Goal: Task Accomplishment & Management: Complete application form

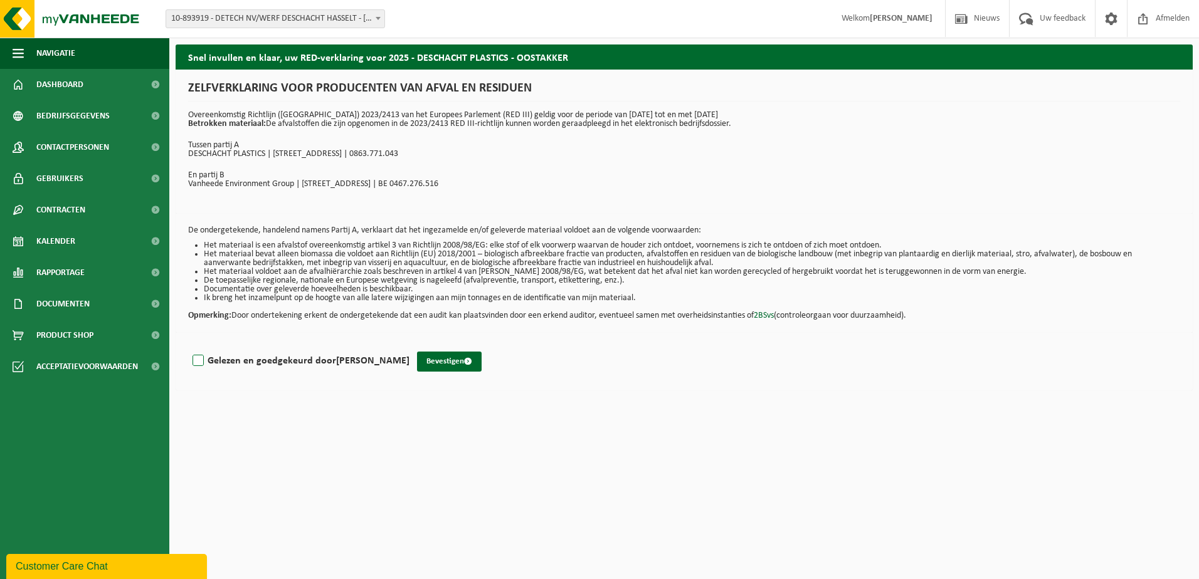
click at [199, 360] on label "Gelezen en goedgekeurd door [PERSON_NAME]" at bounding box center [299, 361] width 219 height 19
click at [409, 346] on input "Gelezen en goedgekeurd door [PERSON_NAME]" at bounding box center [409, 345] width 1 height 1
checkbox input "true"
click at [460, 362] on button "Bevestigen" at bounding box center [449, 362] width 65 height 20
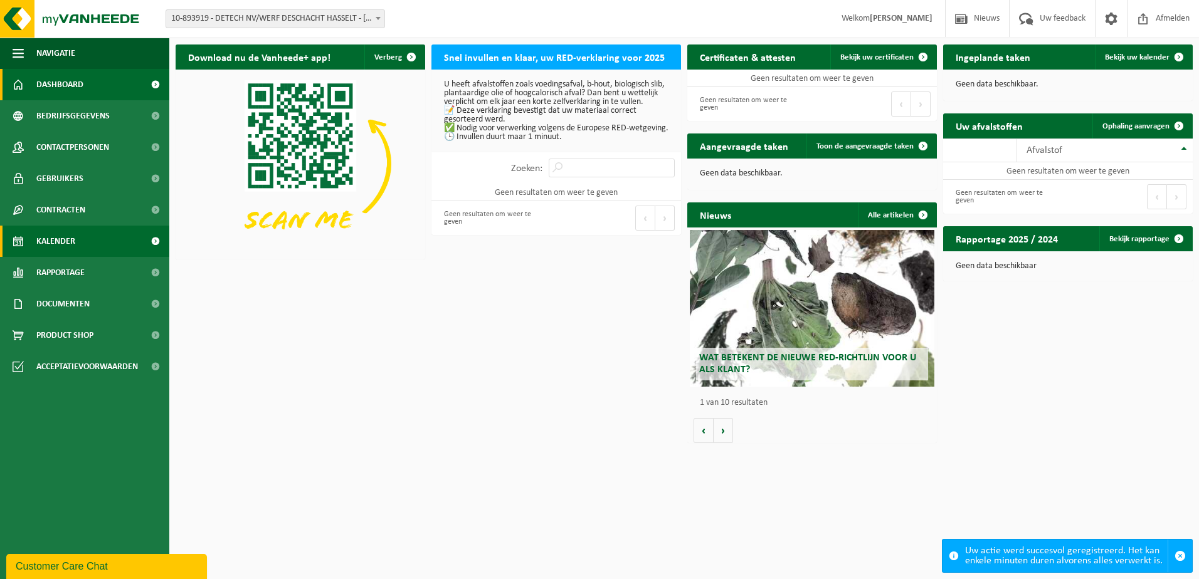
click at [62, 236] on span "Kalender" at bounding box center [55, 241] width 39 height 31
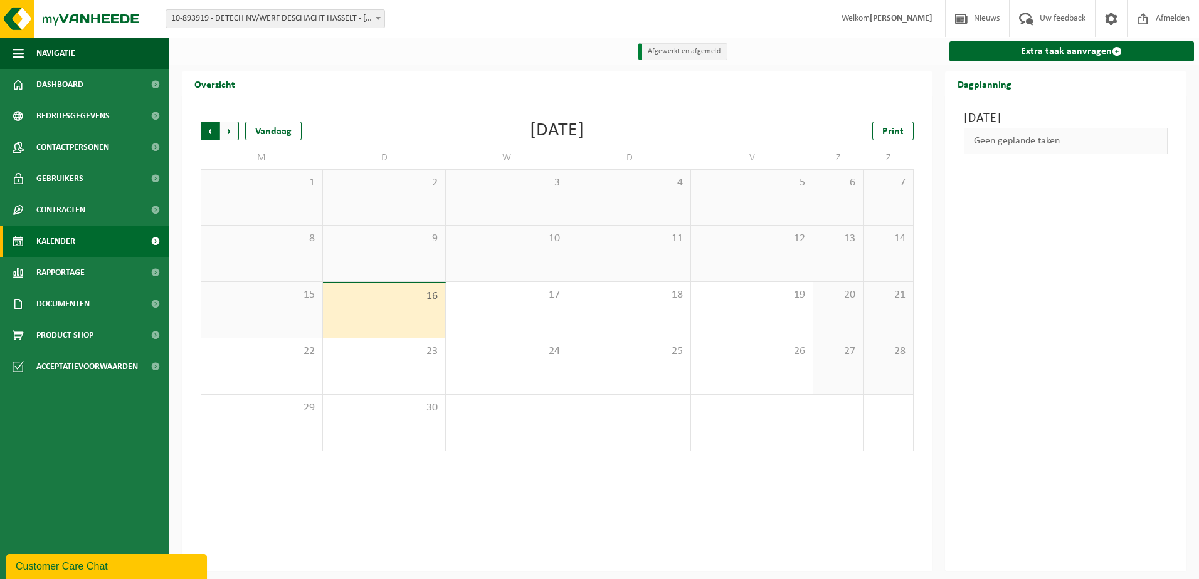
click at [228, 132] on span "Volgende" at bounding box center [229, 131] width 19 height 19
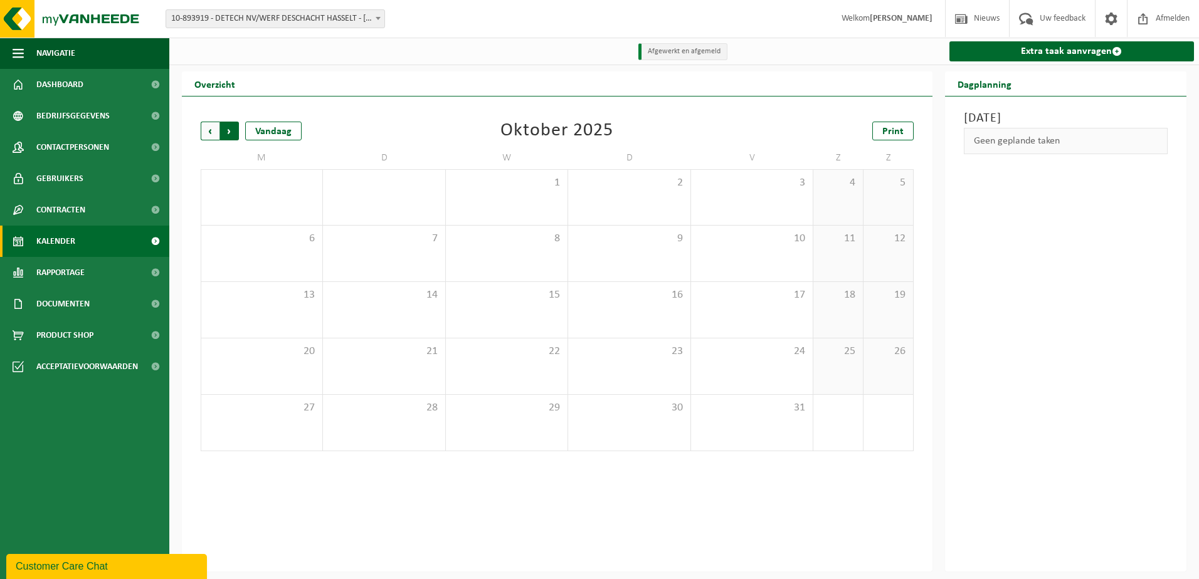
click at [212, 135] on span "Vorige" at bounding box center [210, 131] width 19 height 19
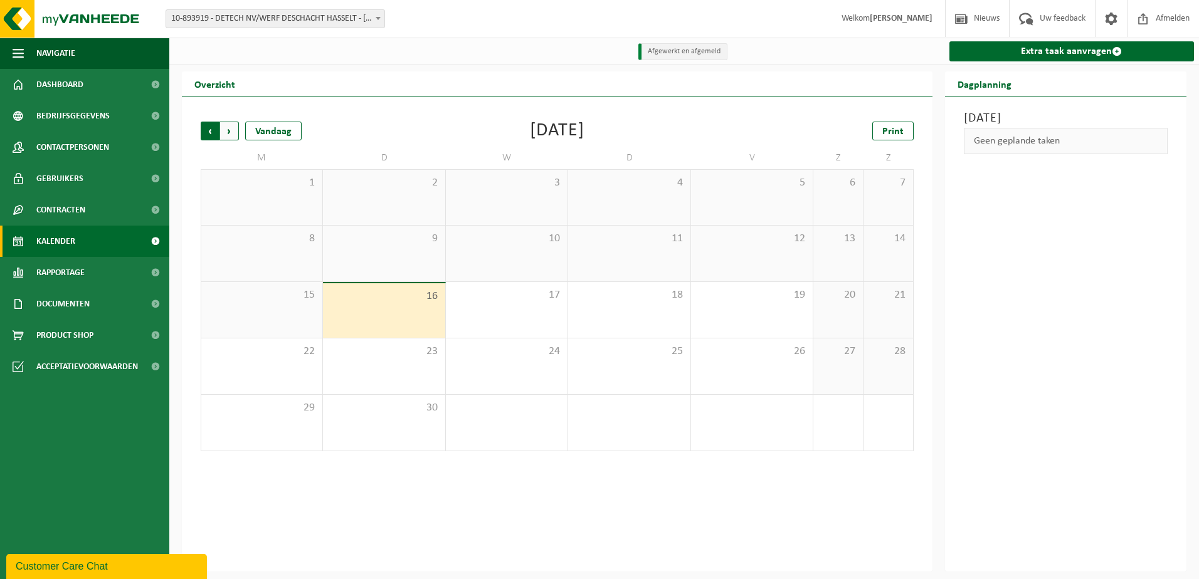
click at [230, 133] on span "Volgende" at bounding box center [229, 131] width 19 height 19
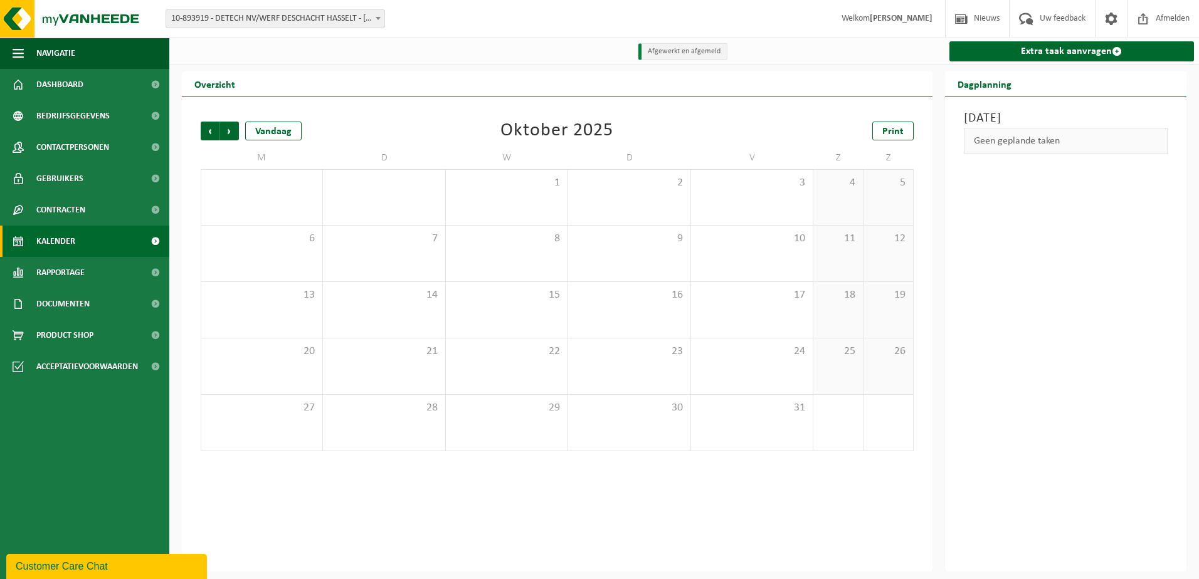
click at [230, 133] on span "Volgende" at bounding box center [229, 131] width 19 height 19
click at [208, 129] on span "Vorige" at bounding box center [210, 131] width 19 height 19
click at [227, 130] on span "Volgende" at bounding box center [229, 131] width 19 height 19
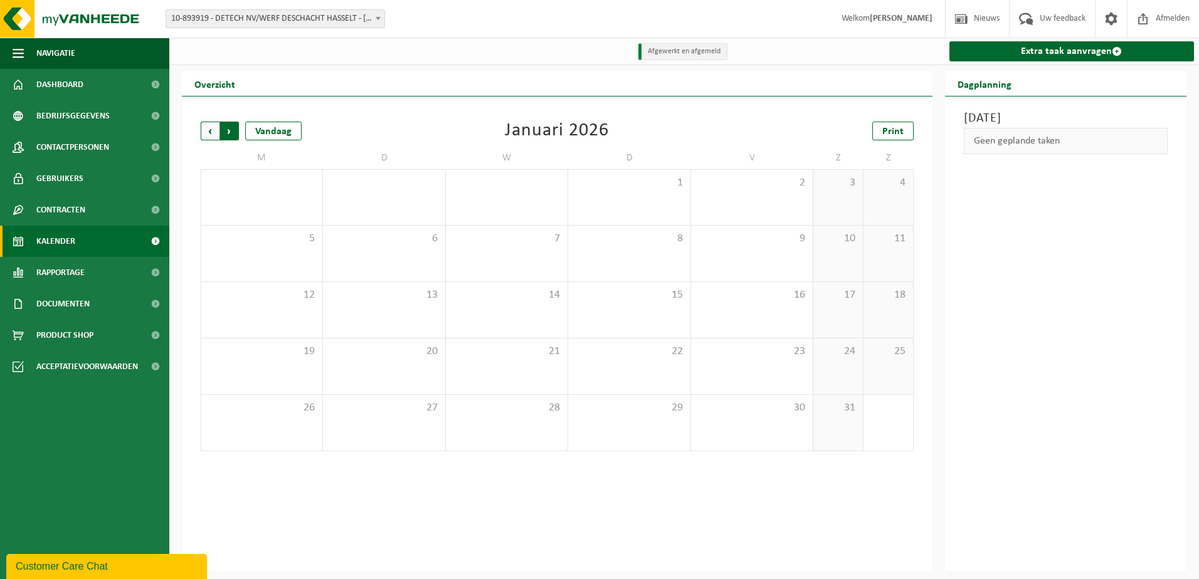
click at [206, 133] on span "Vorige" at bounding box center [210, 131] width 19 height 19
click at [295, 244] on span "6" at bounding box center [262, 239] width 108 height 14
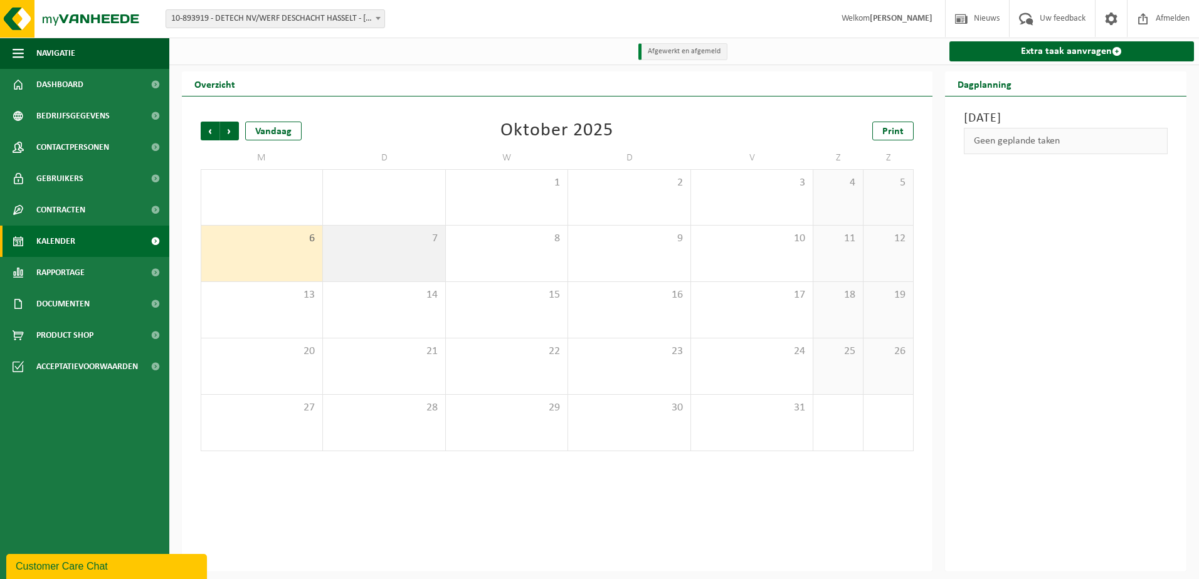
click at [381, 258] on div "7" at bounding box center [384, 254] width 122 height 56
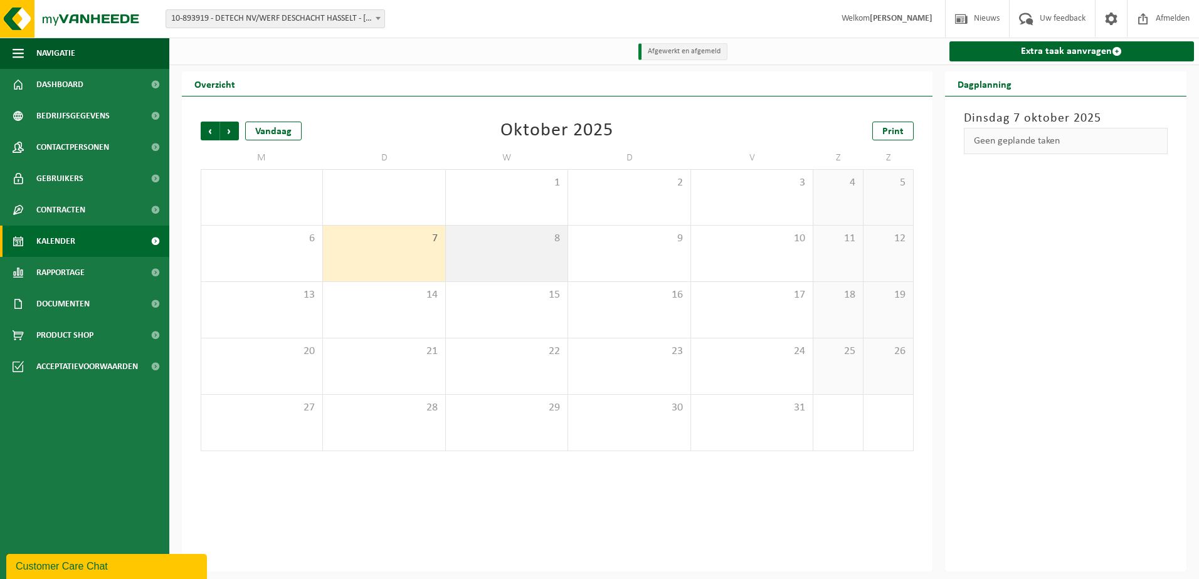
click at [506, 257] on div "8" at bounding box center [507, 254] width 122 height 56
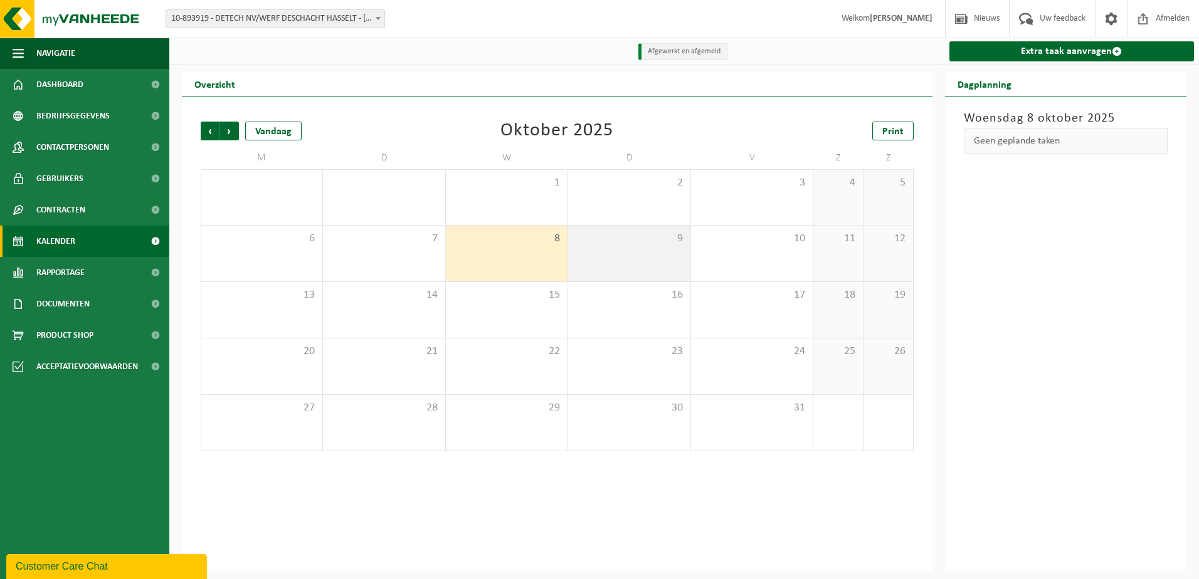
click at [629, 265] on div "9" at bounding box center [629, 254] width 122 height 56
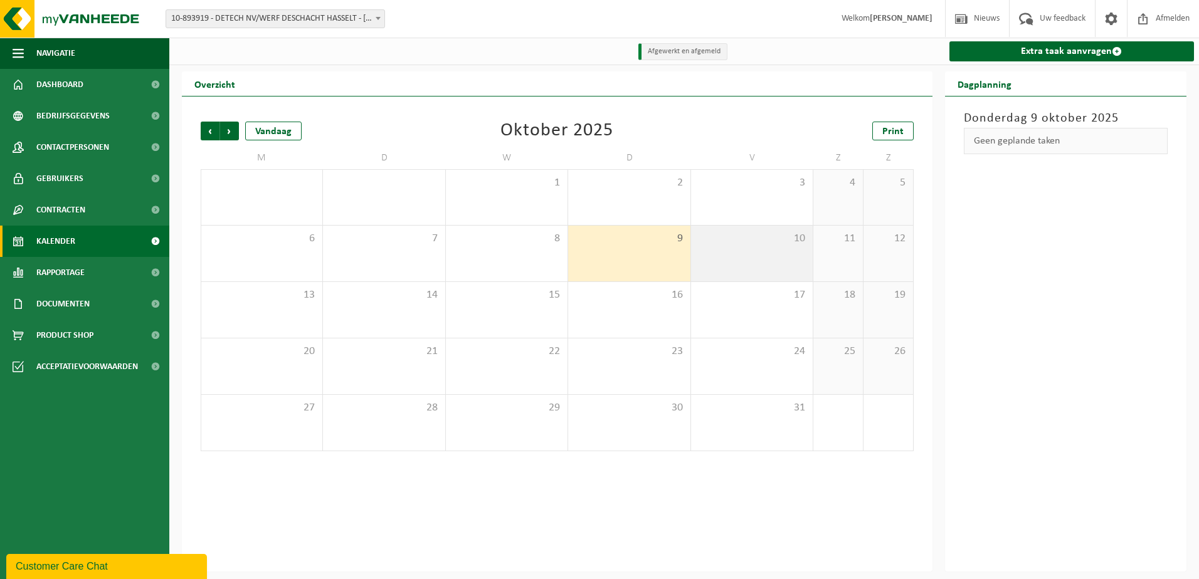
click at [719, 258] on div "10" at bounding box center [752, 254] width 122 height 56
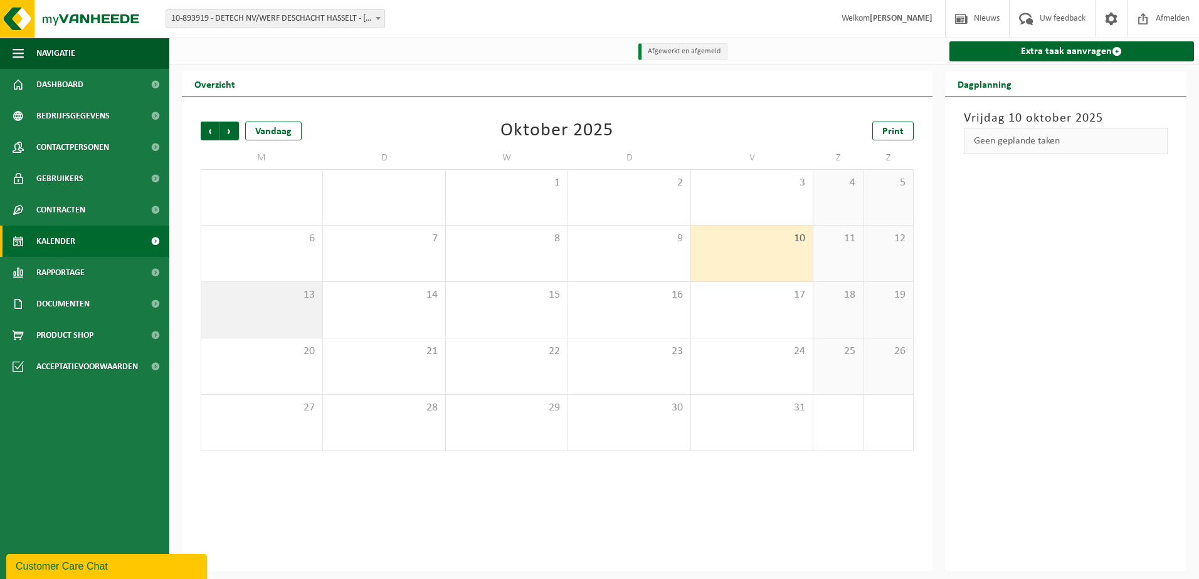
click at [238, 314] on div "13" at bounding box center [261, 310] width 121 height 56
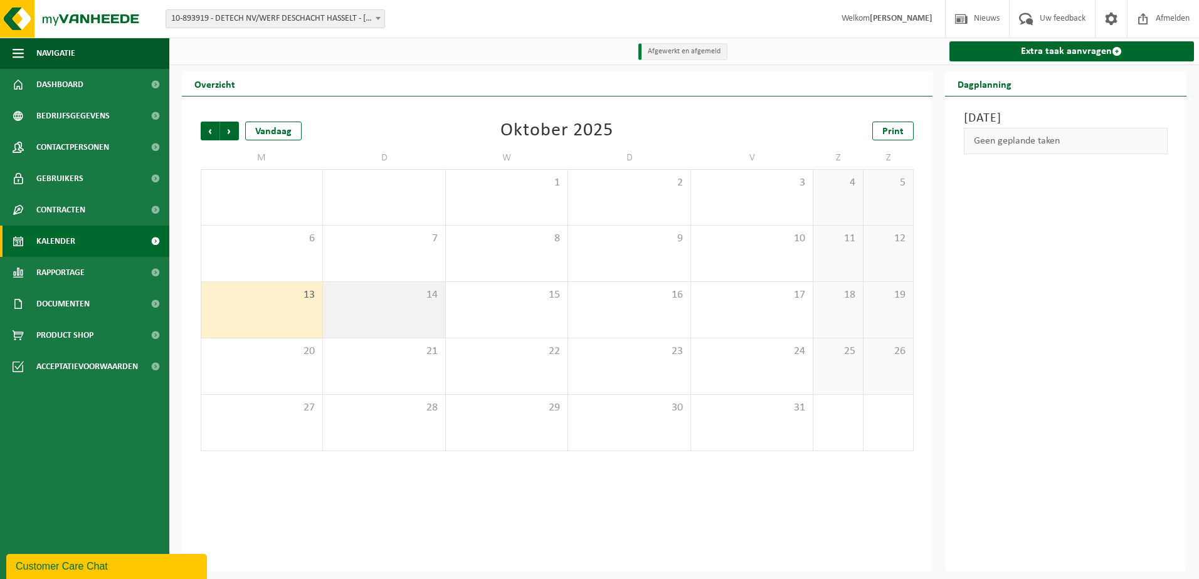
click at [390, 324] on div "14" at bounding box center [384, 310] width 122 height 56
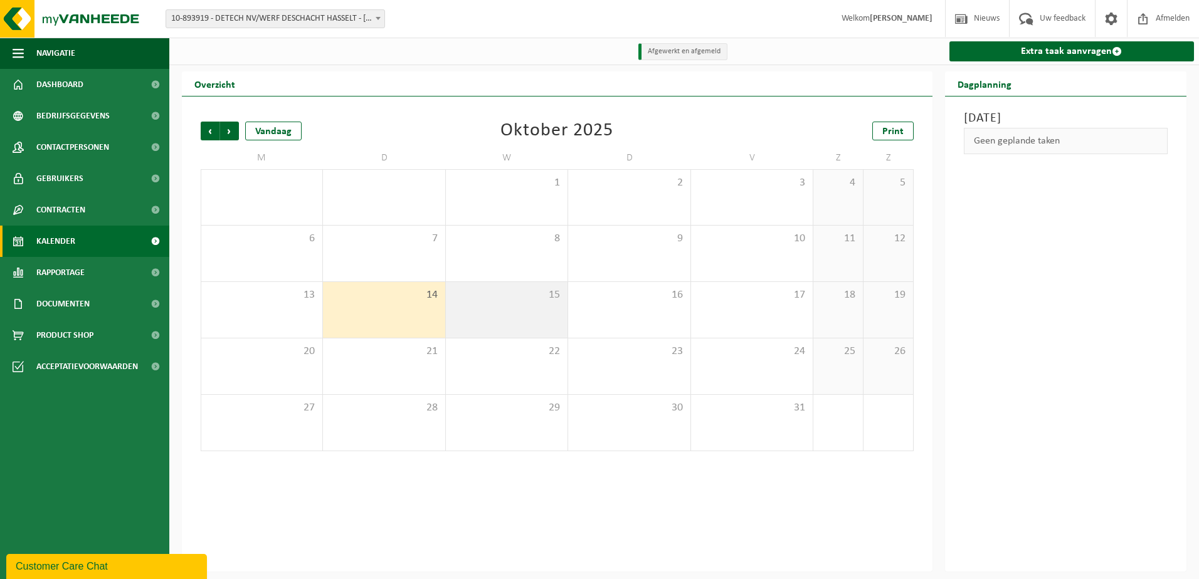
click at [483, 318] on div "15" at bounding box center [507, 310] width 122 height 56
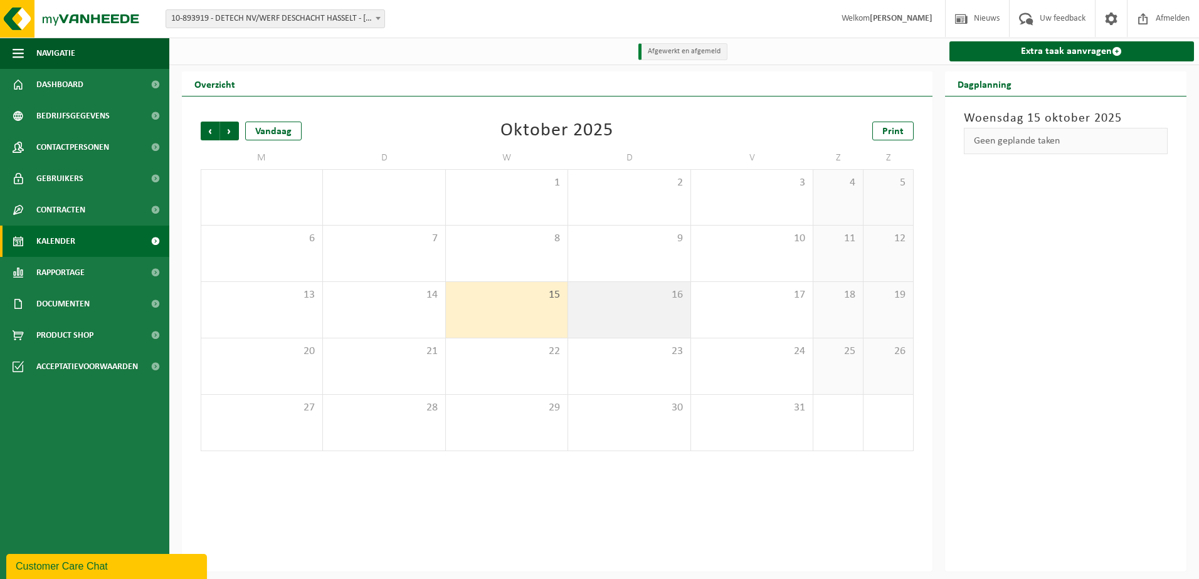
click at [636, 317] on div "16" at bounding box center [629, 310] width 122 height 56
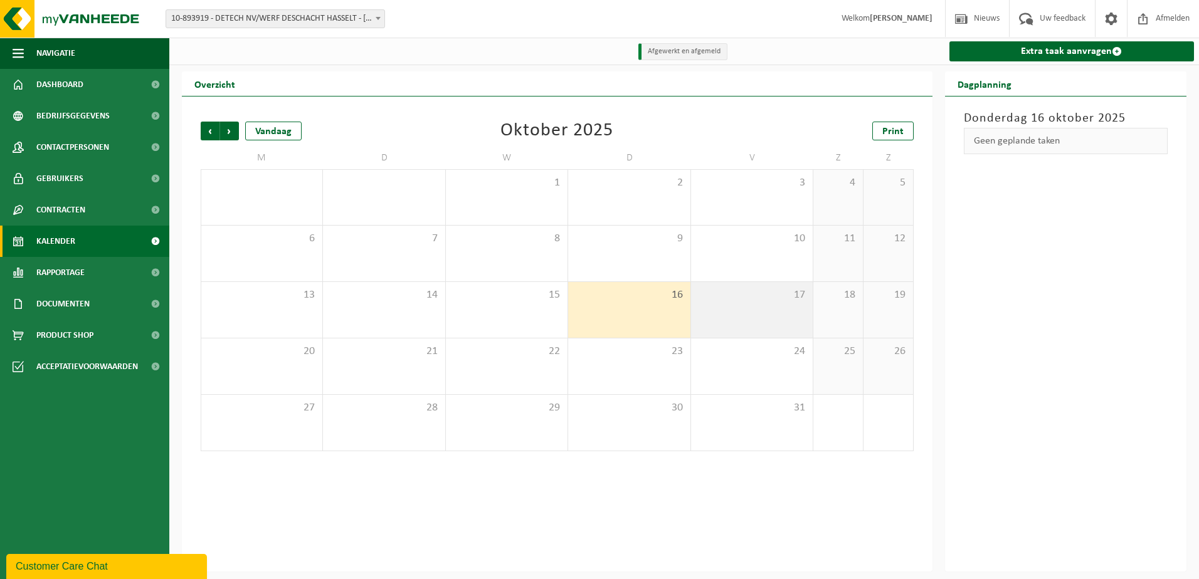
click at [755, 309] on div "17" at bounding box center [752, 310] width 122 height 56
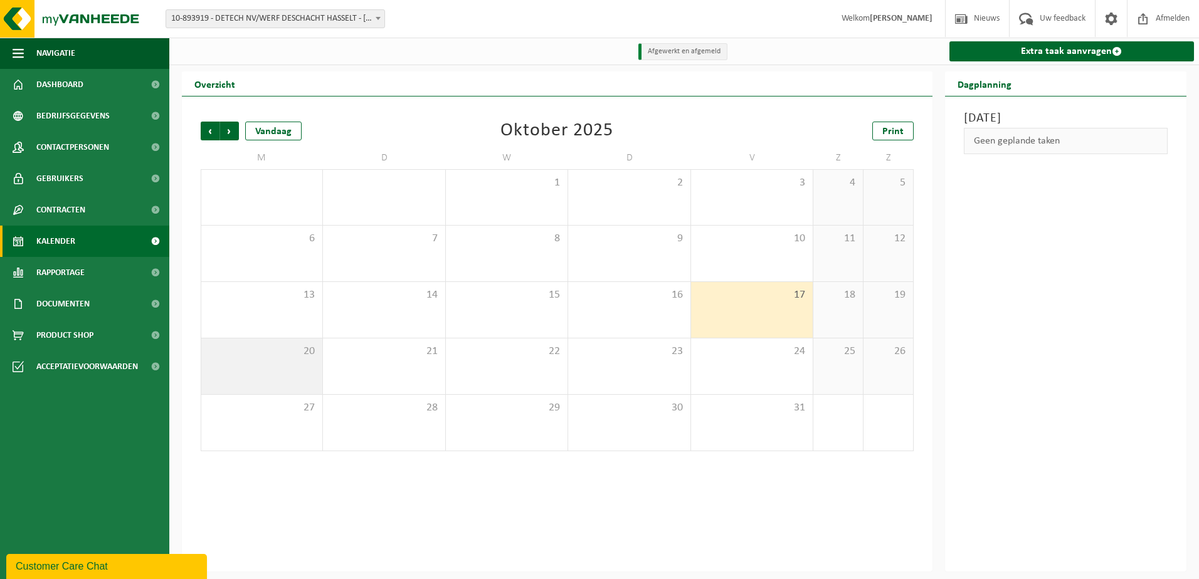
click at [278, 376] on div "20" at bounding box center [261, 367] width 121 height 56
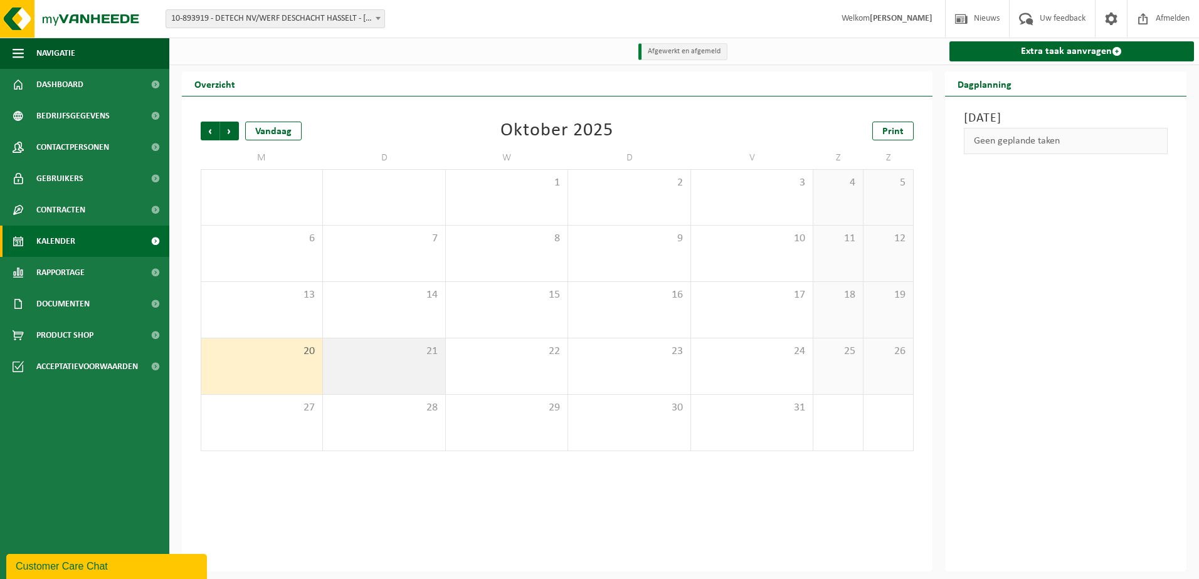
click at [404, 376] on div "21" at bounding box center [384, 367] width 122 height 56
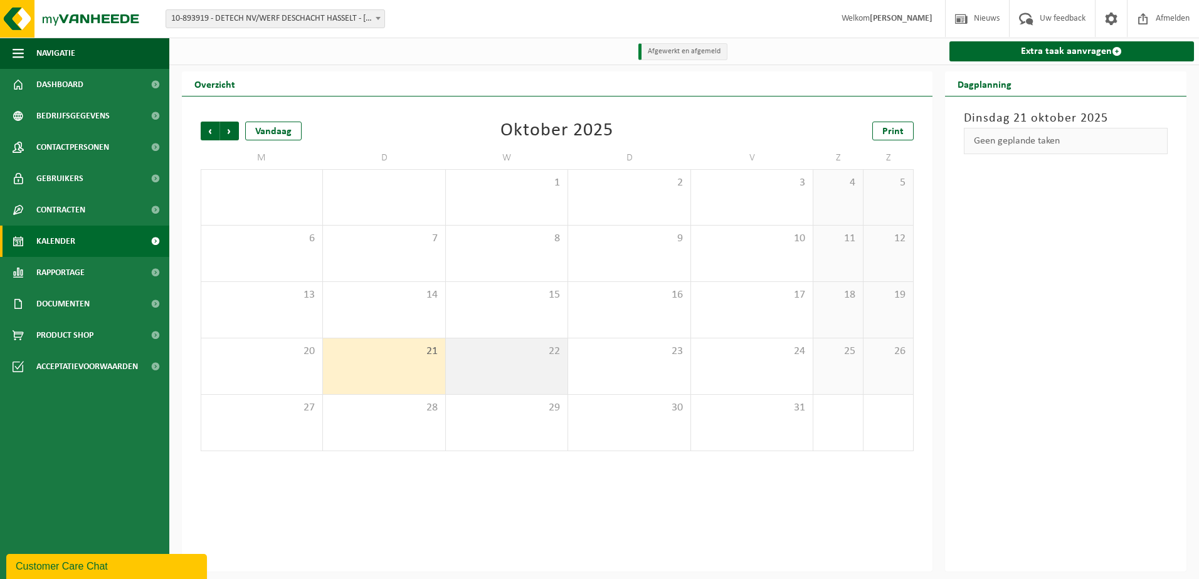
drag, startPoint x: 539, startPoint y: 368, endPoint x: 549, endPoint y: 370, distance: 10.8
click at [539, 369] on div "22" at bounding box center [507, 367] width 122 height 56
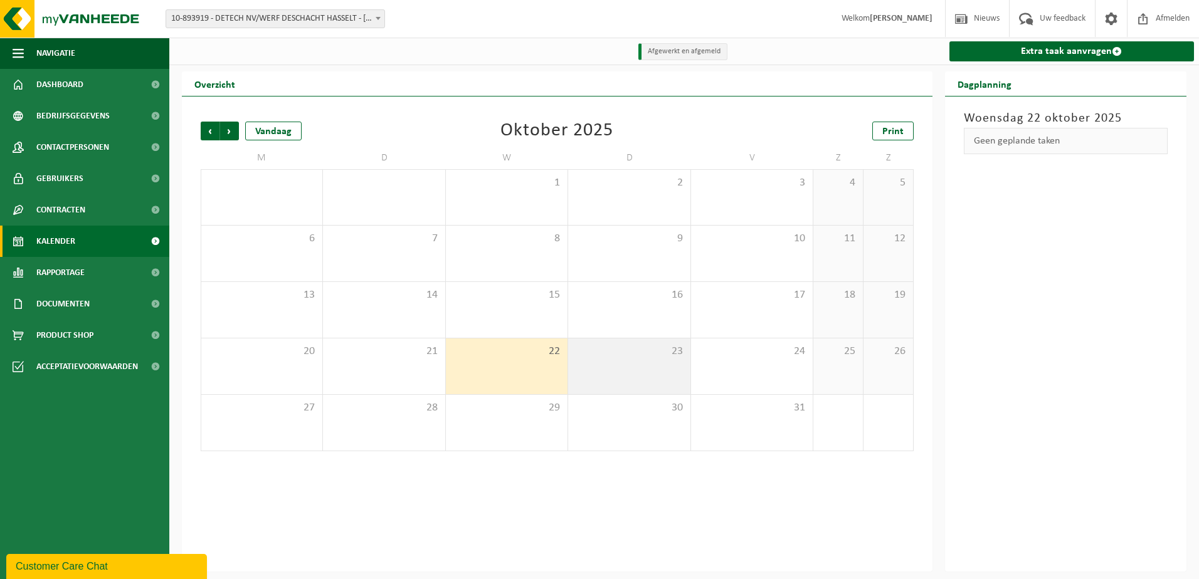
click at [649, 371] on div "23" at bounding box center [629, 367] width 122 height 56
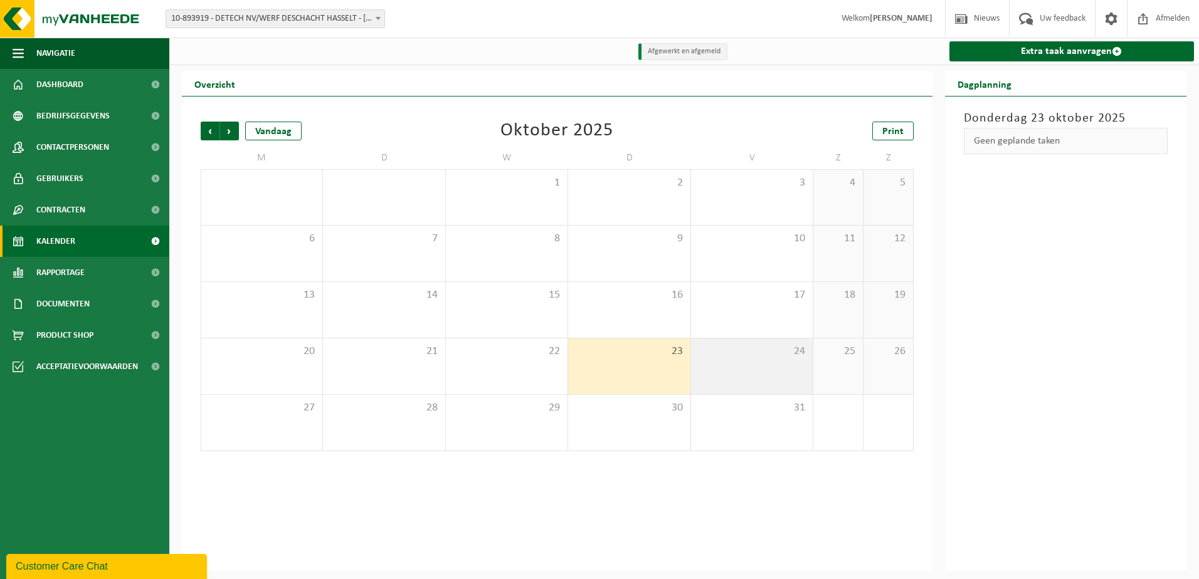
click at [737, 381] on div "24" at bounding box center [752, 367] width 122 height 56
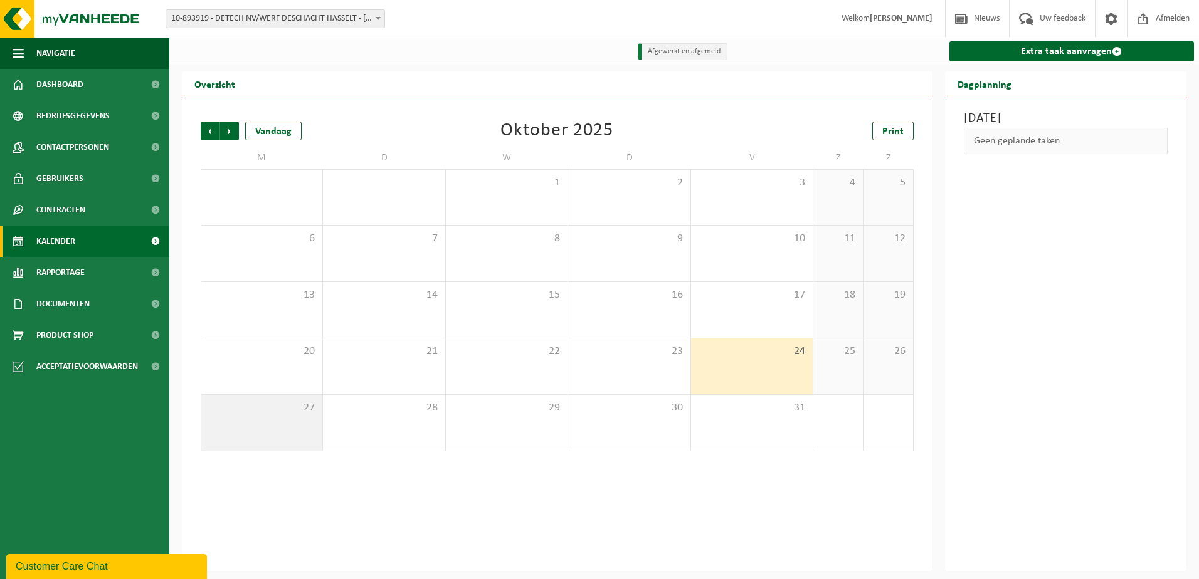
click at [272, 409] on span "27" at bounding box center [262, 408] width 108 height 14
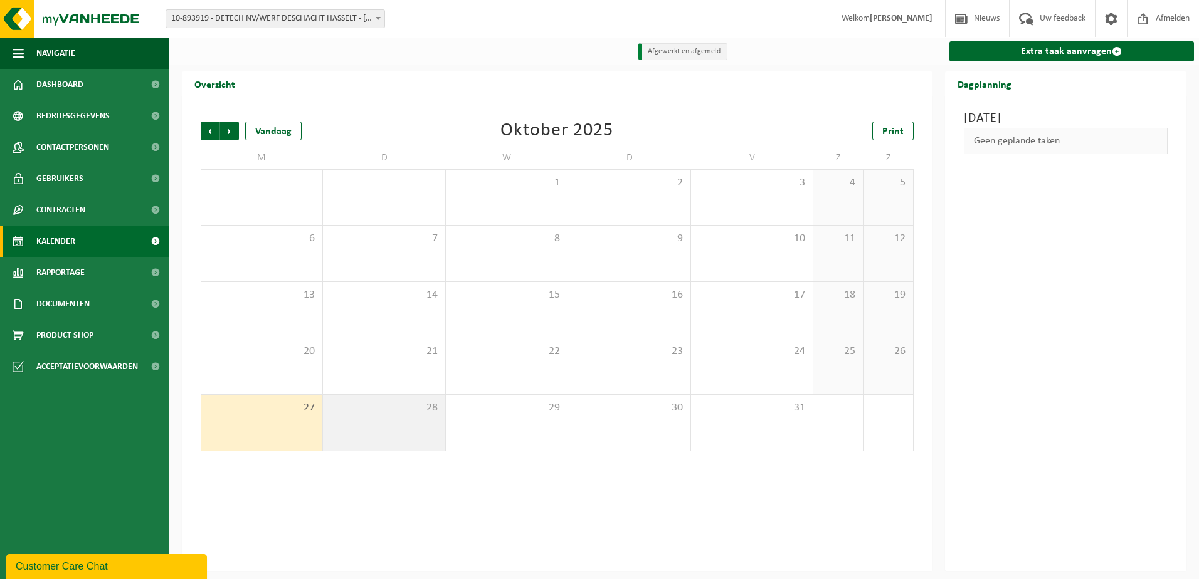
click at [406, 415] on span "28" at bounding box center [383, 408] width 109 height 14
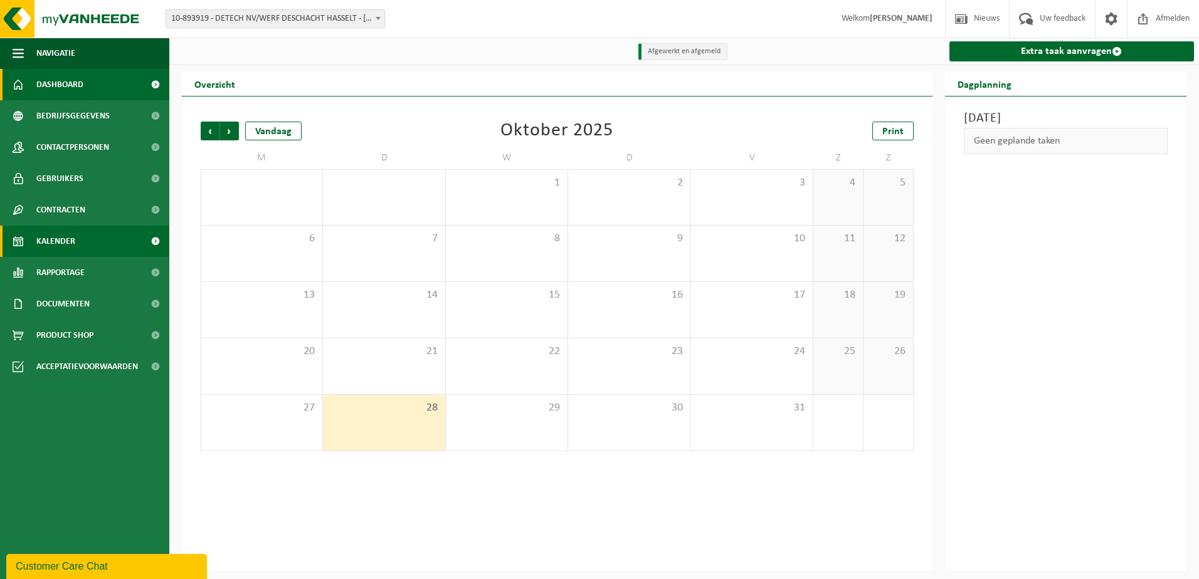
click at [73, 87] on span "Dashboard" at bounding box center [59, 84] width 47 height 31
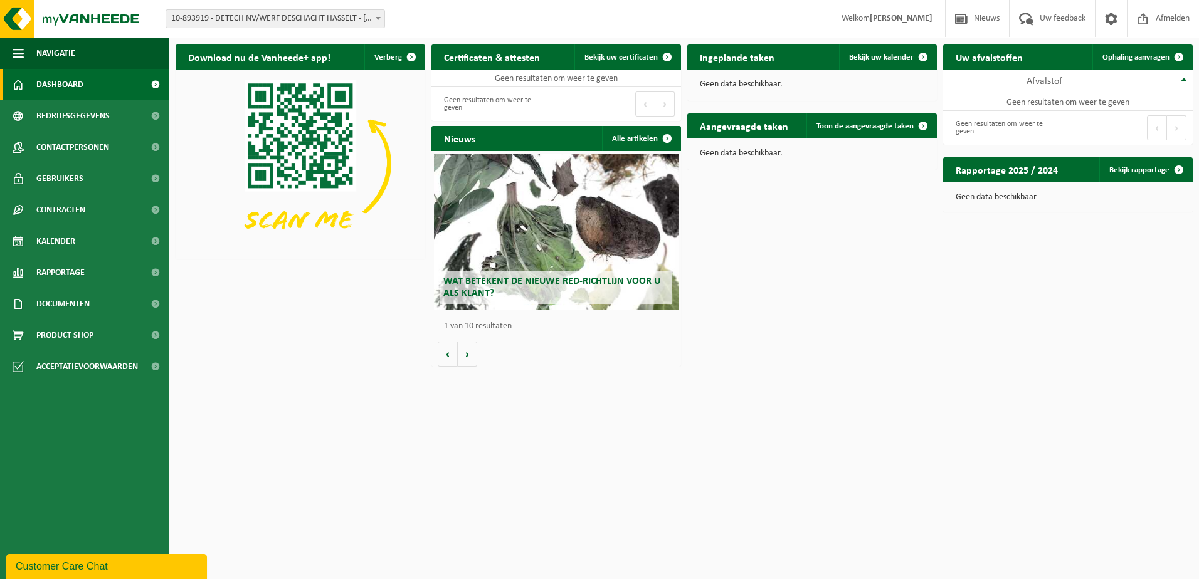
click at [379, 18] on b at bounding box center [378, 18] width 5 height 3
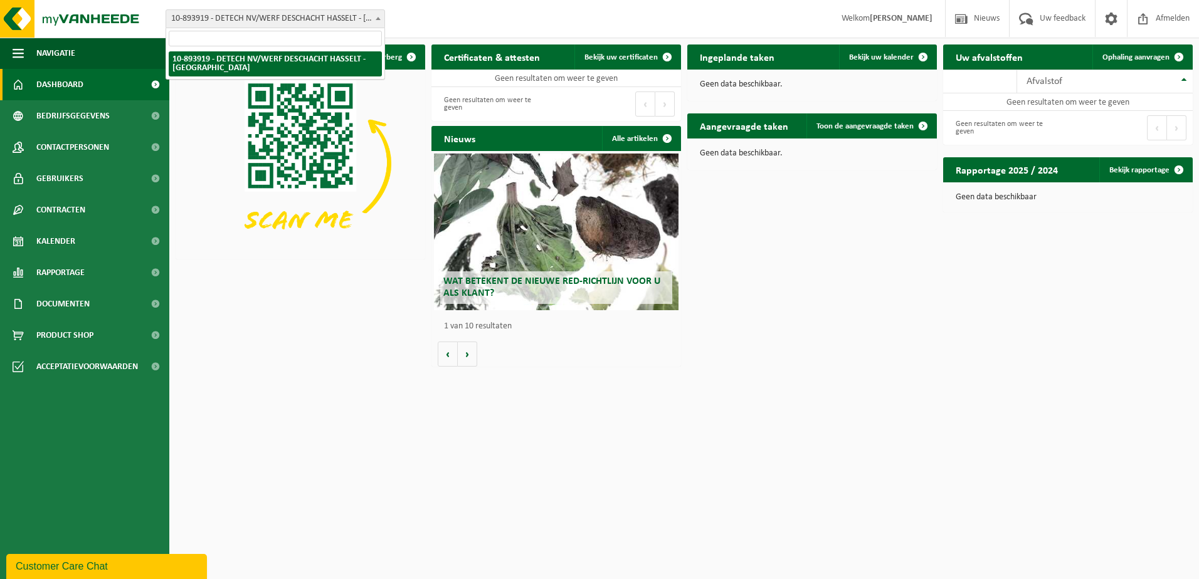
click at [197, 42] on input "search" at bounding box center [275, 39] width 213 height 16
type input "deschacht"
click at [376, 18] on b at bounding box center [378, 18] width 5 height 3
click at [85, 125] on span "Bedrijfsgegevens" at bounding box center [72, 115] width 73 height 31
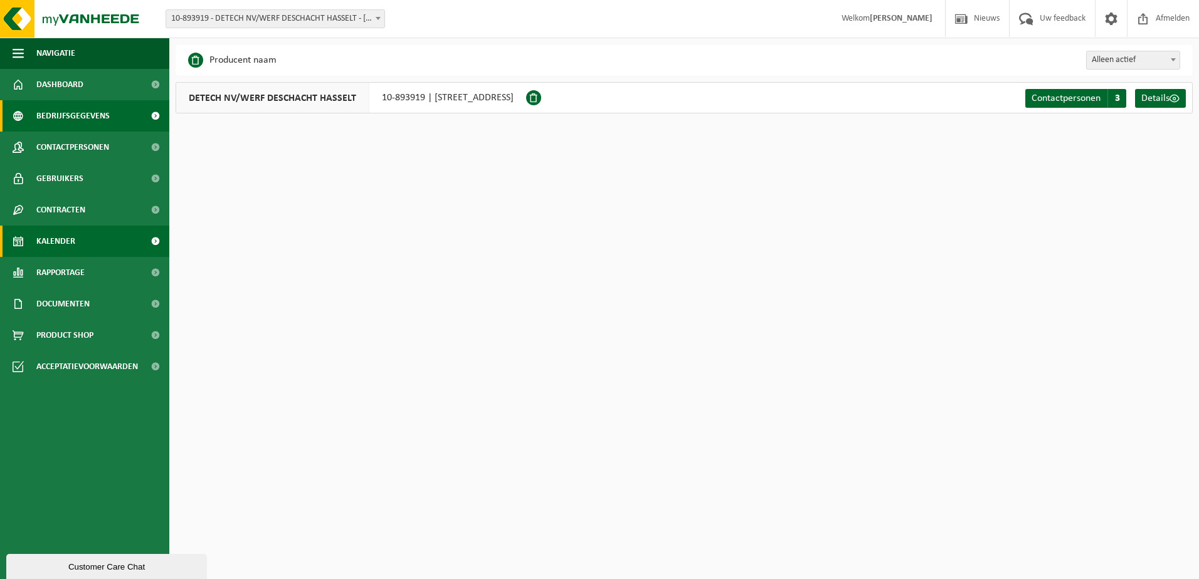
click at [58, 250] on span "Kalender" at bounding box center [55, 241] width 39 height 31
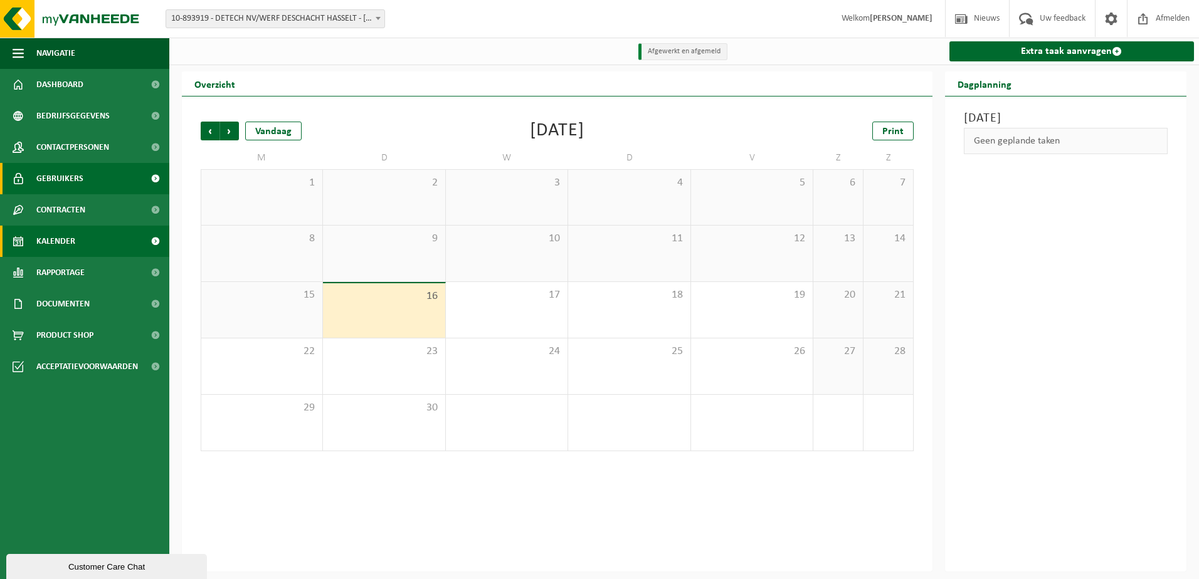
click at [74, 187] on span "Gebruikers" at bounding box center [59, 178] width 47 height 31
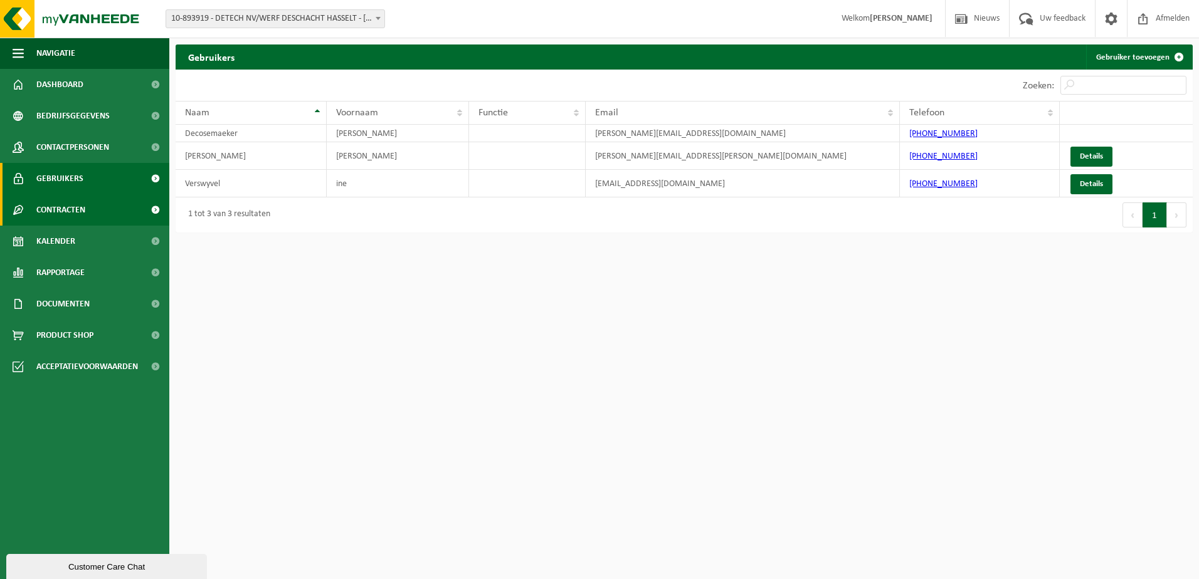
click at [49, 217] on span "Contracten" at bounding box center [60, 209] width 49 height 31
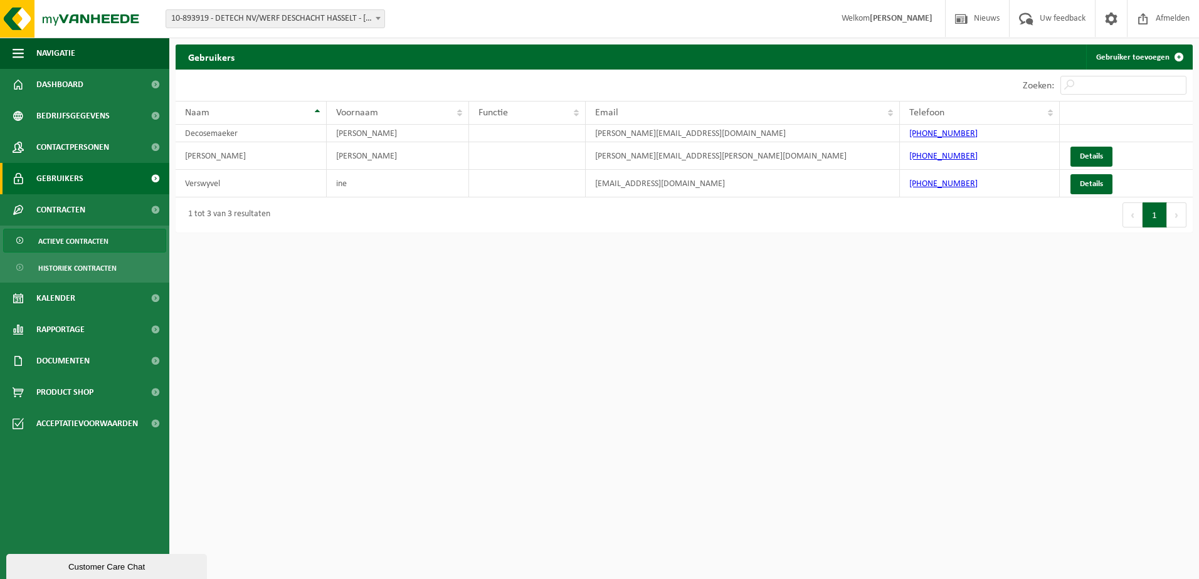
click at [64, 238] on span "Actieve contracten" at bounding box center [73, 242] width 70 height 24
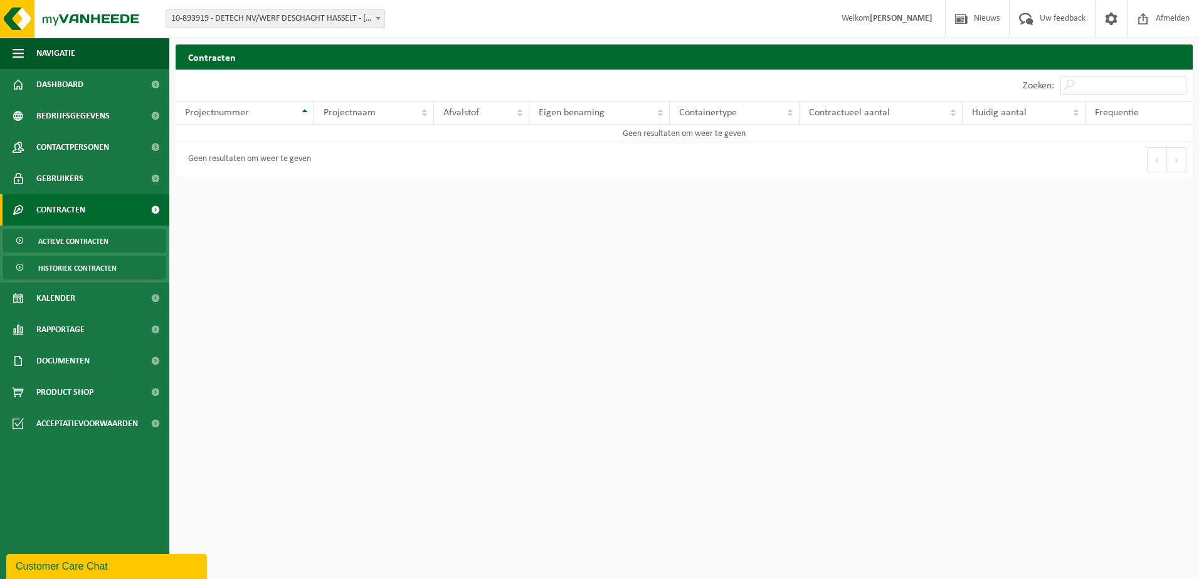
drag, startPoint x: 80, startPoint y: 270, endPoint x: 90, endPoint y: 263, distance: 11.3
click at [80, 268] on span "Historiek contracten" at bounding box center [77, 268] width 78 height 24
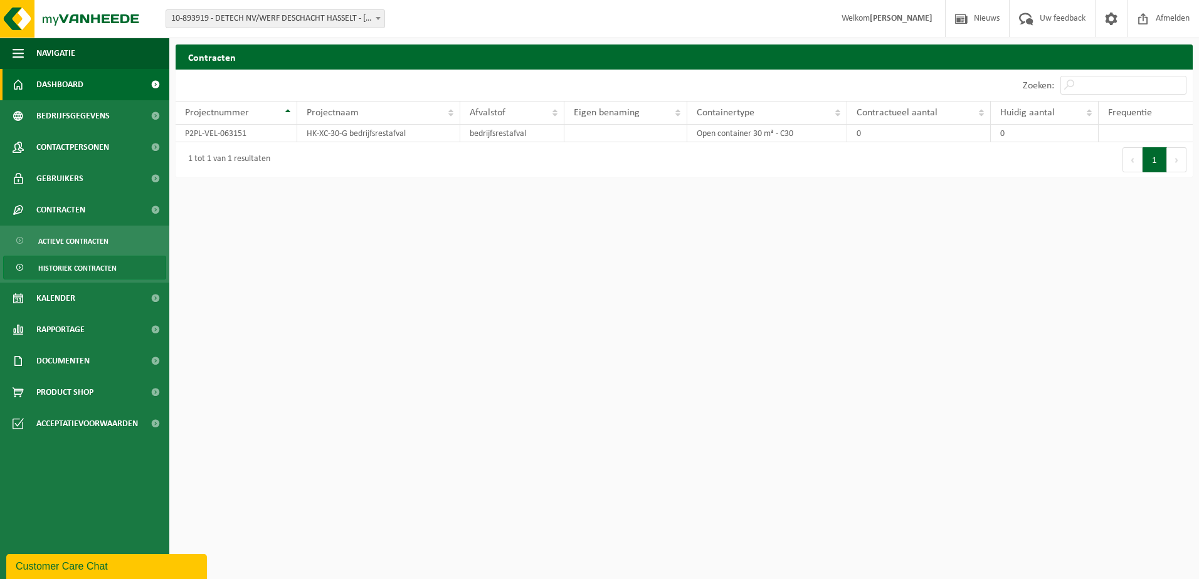
click at [53, 81] on span "Dashboard" at bounding box center [59, 84] width 47 height 31
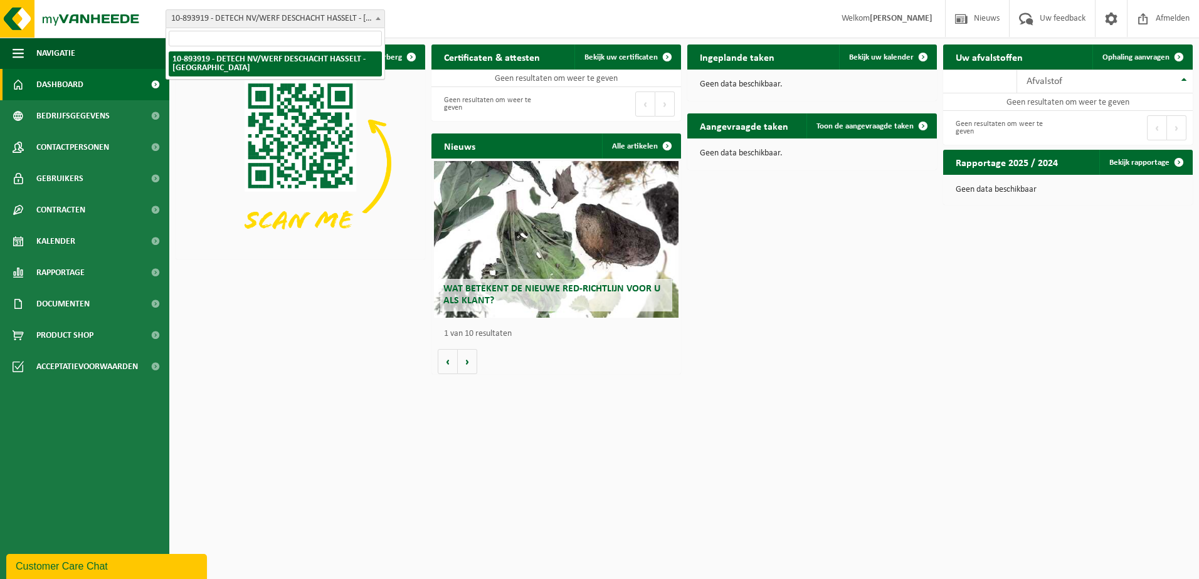
click at [379, 19] on b at bounding box center [378, 18] width 5 height 3
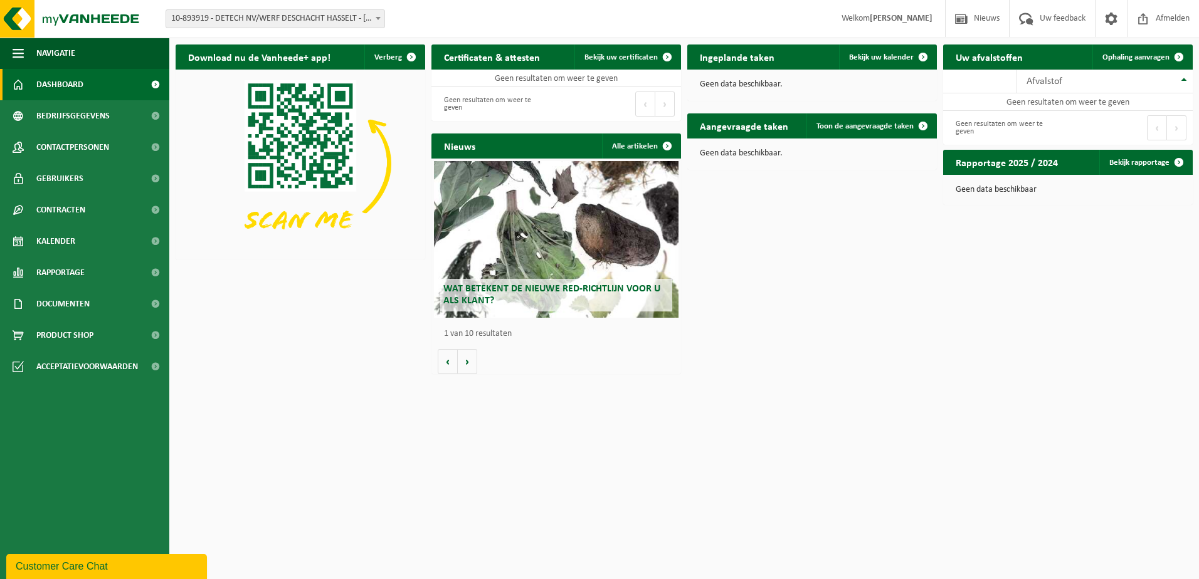
click at [379, 19] on b at bounding box center [378, 18] width 5 height 3
